Goal: Task Accomplishment & Management: Complete application form

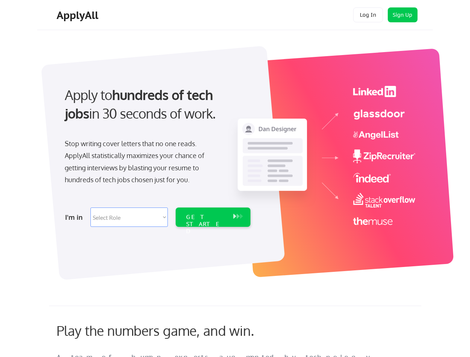
click at [235, 179] on div "Apply to hundreds of tech jobs in 30 seconds of work. Stop writing cover letter…" at bounding box center [157, 154] width 208 height 152
click at [236, 159] on div "Apply to hundreds of tech jobs in 30 seconds of work. Stop writing cover letter…" at bounding box center [157, 154] width 208 height 152
click at [157, 154] on div "Stop writing cover letters that no one reads. ApplyAll statistically maximizes …" at bounding box center [141, 162] width 153 height 48
click at [156, 110] on div "Apply to hundreds of tech jobs in 30 seconds of work." at bounding box center [156, 105] width 183 height 38
click at [141, 163] on div "Stop writing cover letters that no one reads. ApplyAll statistically maximizes …" at bounding box center [141, 162] width 153 height 48
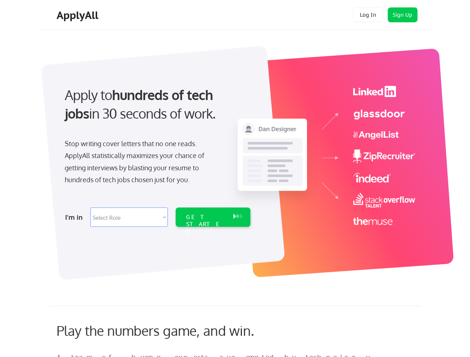
click at [157, 217] on select "Select Role Software Engineering Product Management Customer Success Sales UI/U…" at bounding box center [128, 217] width 77 height 19
click at [76, 217] on div "I'm in" at bounding box center [75, 217] width 21 height 12
click at [129, 217] on select "Select Role Software Engineering Product Management Customer Success Sales UI/U…" at bounding box center [128, 217] width 77 height 19
click at [213, 217] on div "GET STARTED" at bounding box center [206, 224] width 40 height 22
